Goal: Check status

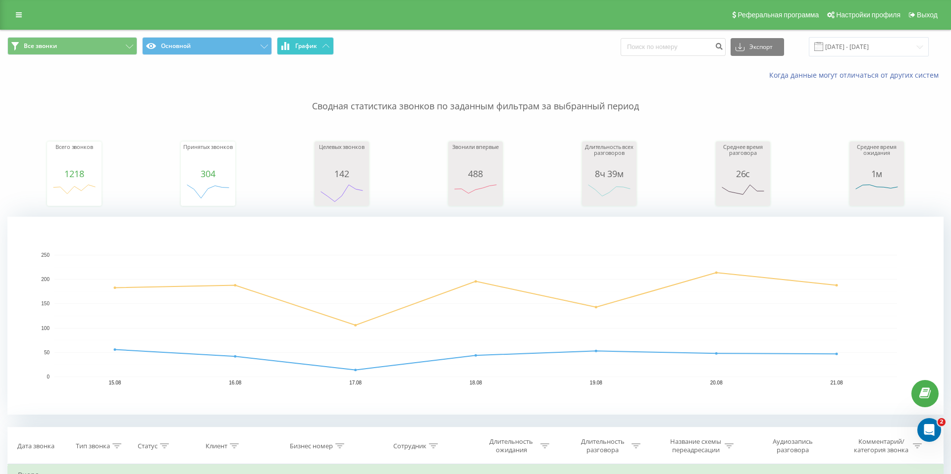
click at [329, 50] on button "График" at bounding box center [305, 46] width 57 height 18
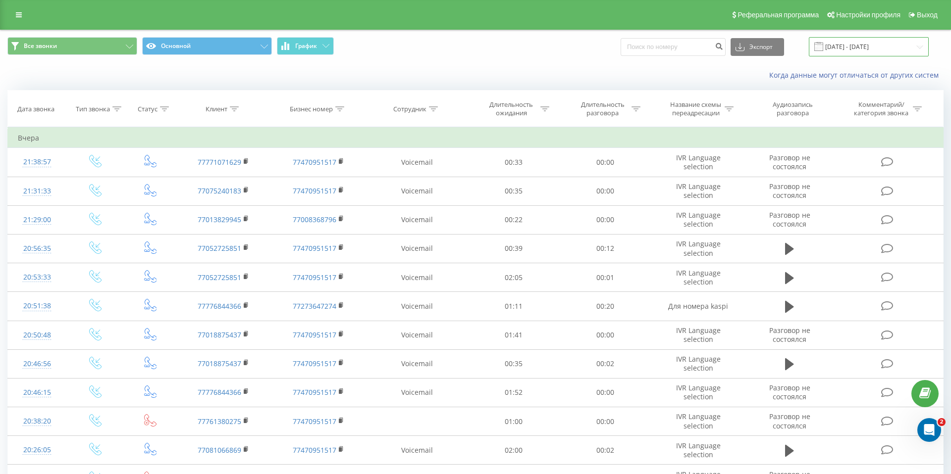
click at [889, 51] on input "[DATE] - [DATE]" at bounding box center [868, 46] width 120 height 19
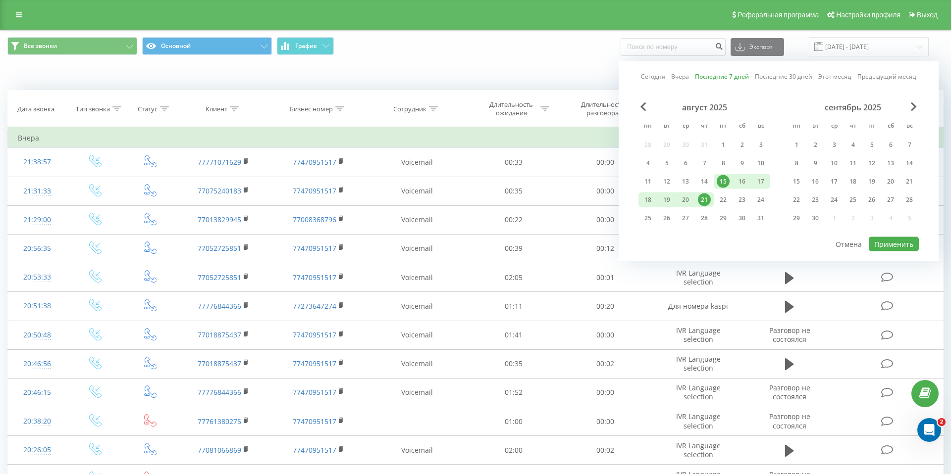
click at [730, 74] on link "Последние 7 дней" at bounding box center [722, 76] width 54 height 9
click at [684, 75] on link "Вчера" at bounding box center [680, 76] width 18 height 9
click at [722, 80] on link "Последние 7 дней" at bounding box center [722, 76] width 54 height 9
click at [875, 240] on button "Применить" at bounding box center [893, 244] width 50 height 14
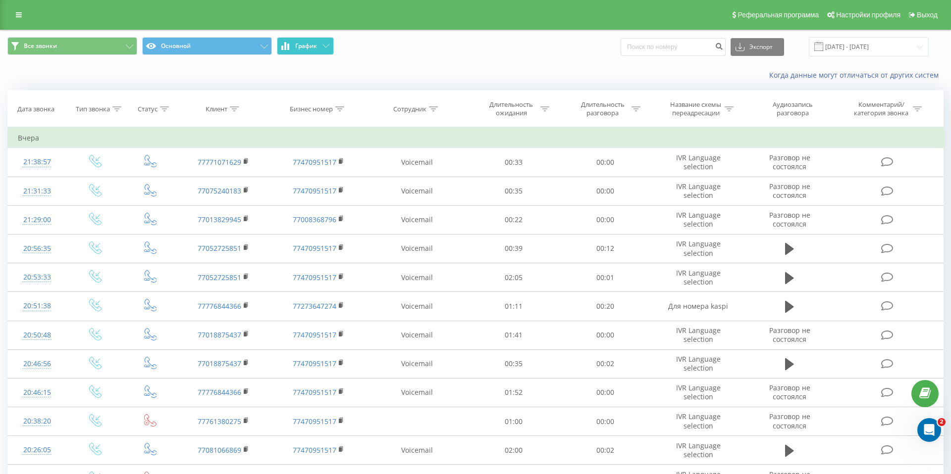
click at [325, 54] on button "График" at bounding box center [305, 46] width 57 height 18
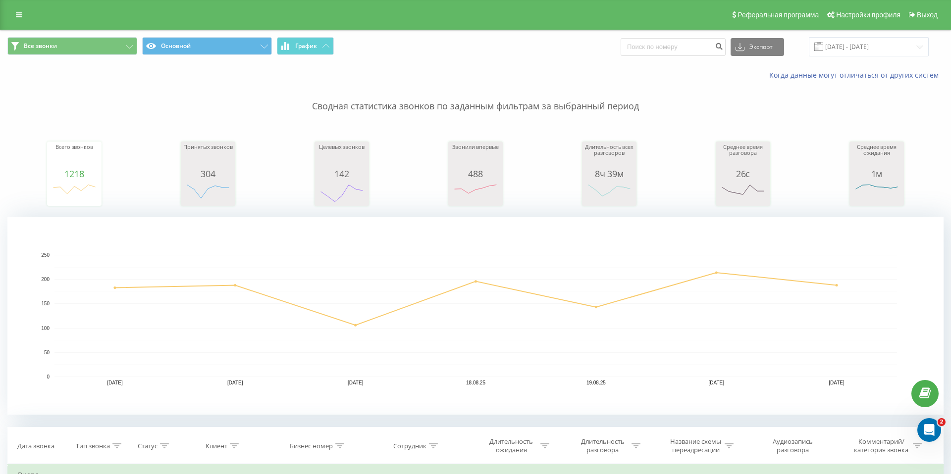
click at [221, 163] on div "Принятых звонков" at bounding box center [208, 156] width 50 height 25
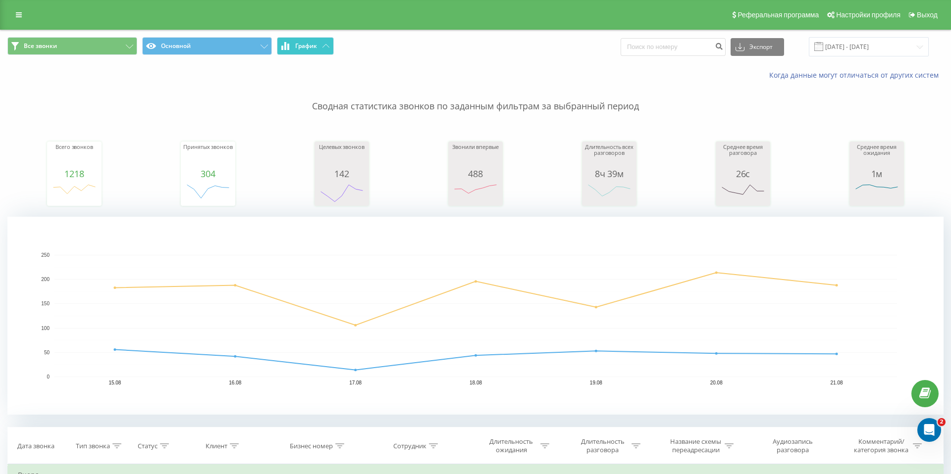
click at [320, 42] on button "График" at bounding box center [305, 46] width 57 height 18
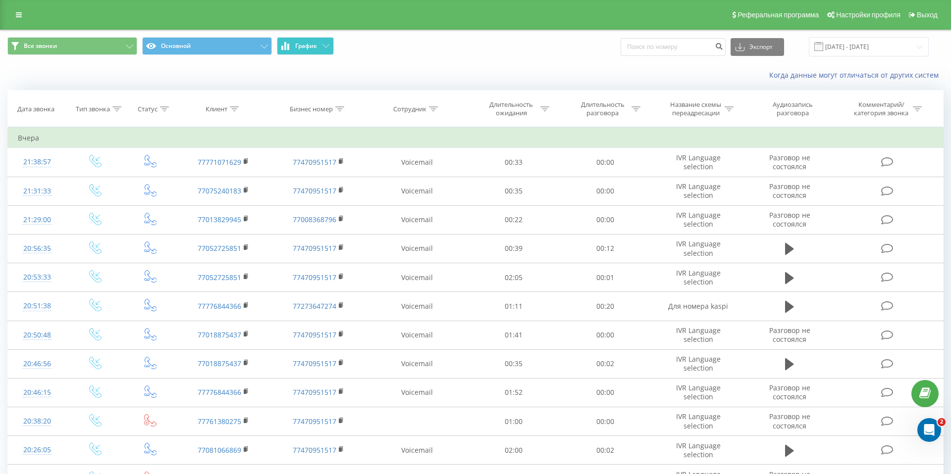
click at [319, 42] on button "График" at bounding box center [305, 46] width 57 height 18
